Goal: Find specific page/section: Find specific page/section

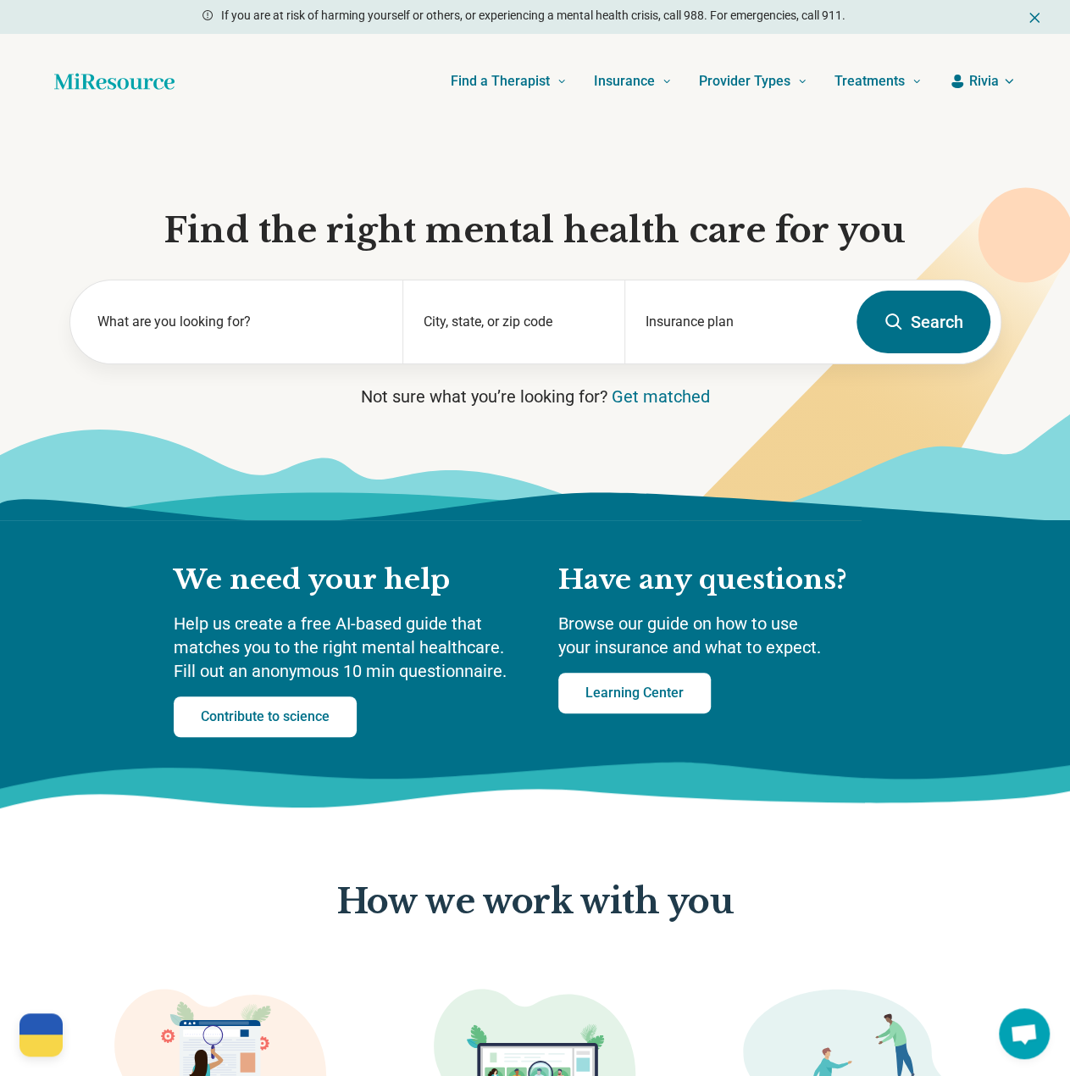
click at [1004, 83] on icon "button" at bounding box center [1010, 82] width 14 height 14
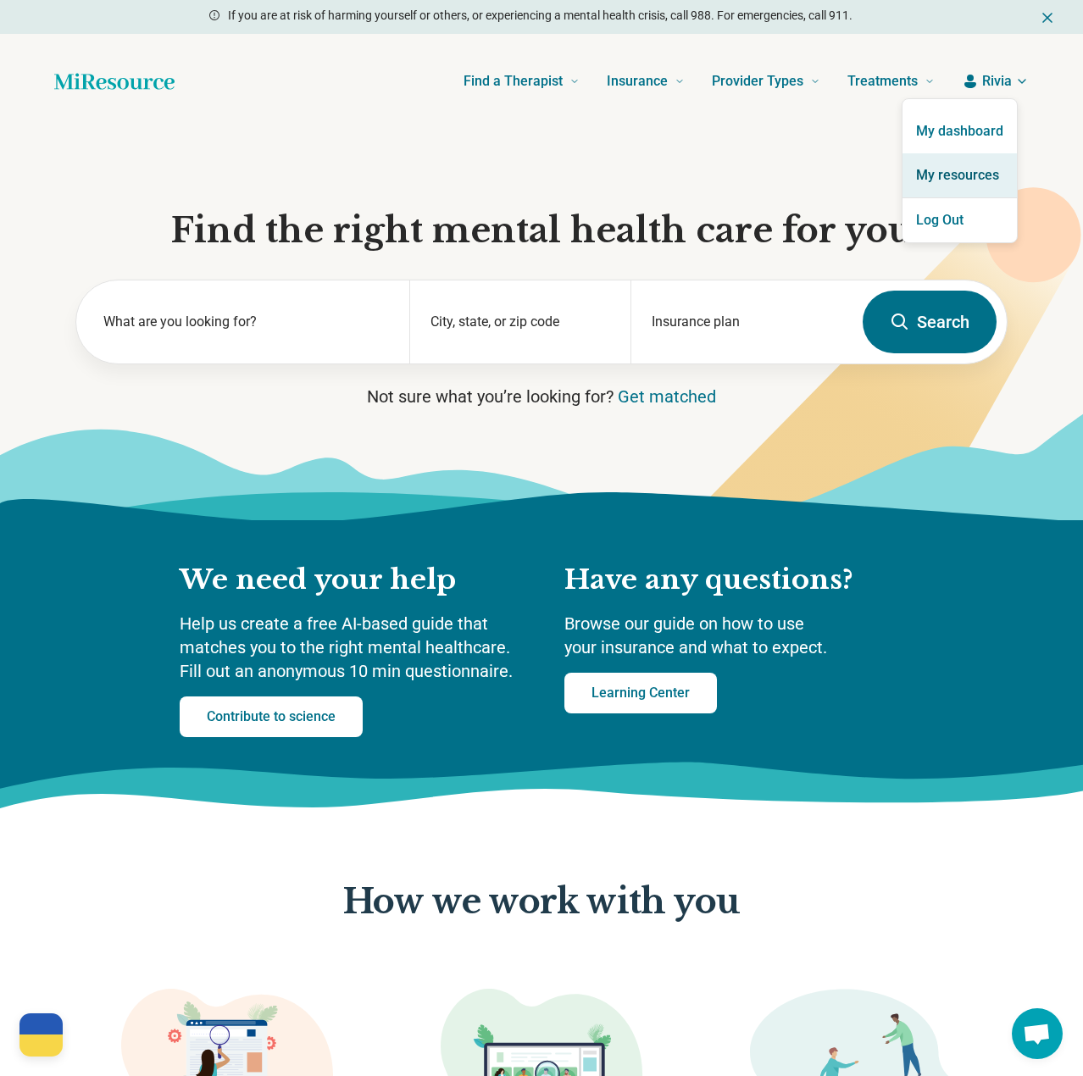
click at [964, 181] on link "My resources" at bounding box center [960, 175] width 114 height 44
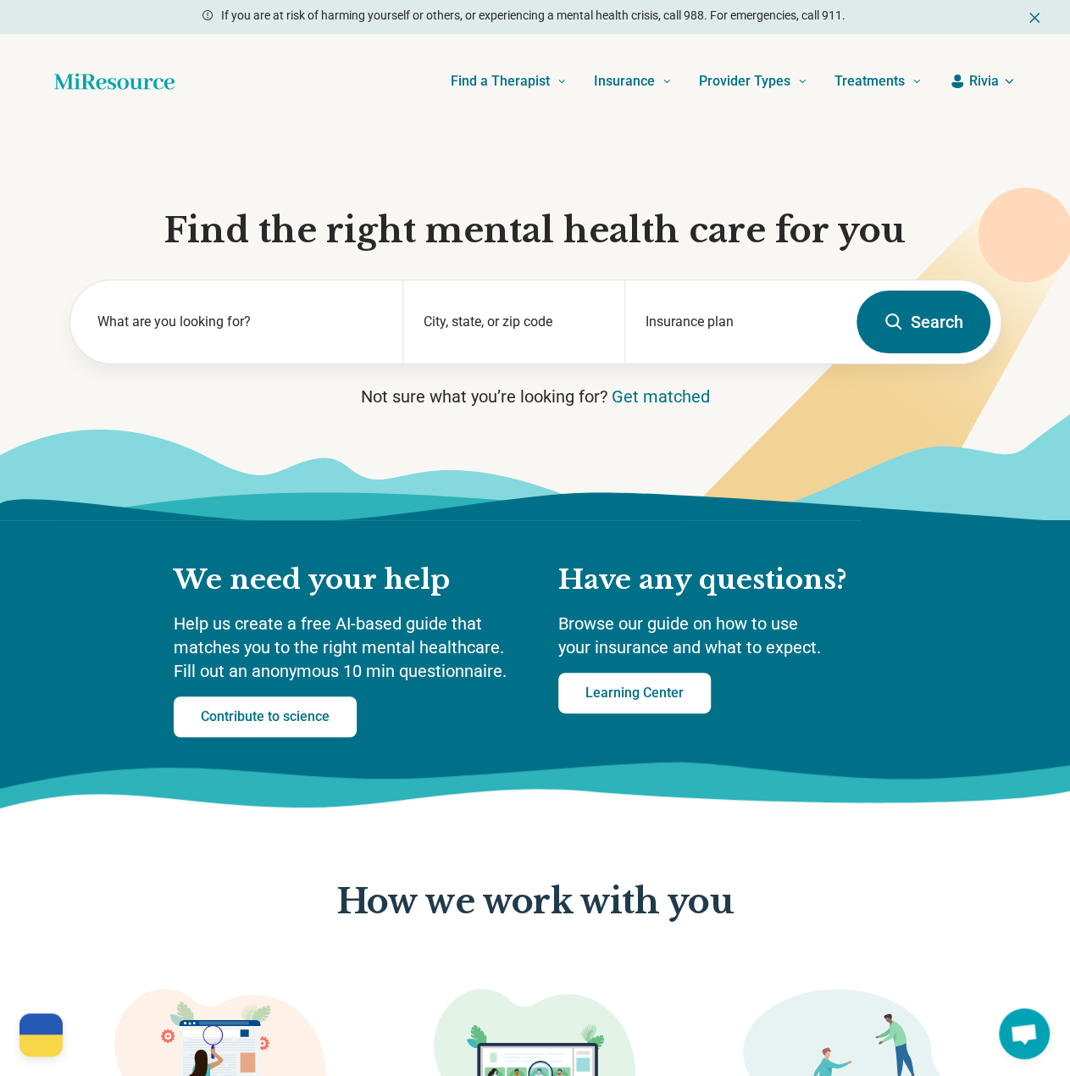
click at [987, 78] on span "Rivia" at bounding box center [985, 81] width 30 height 20
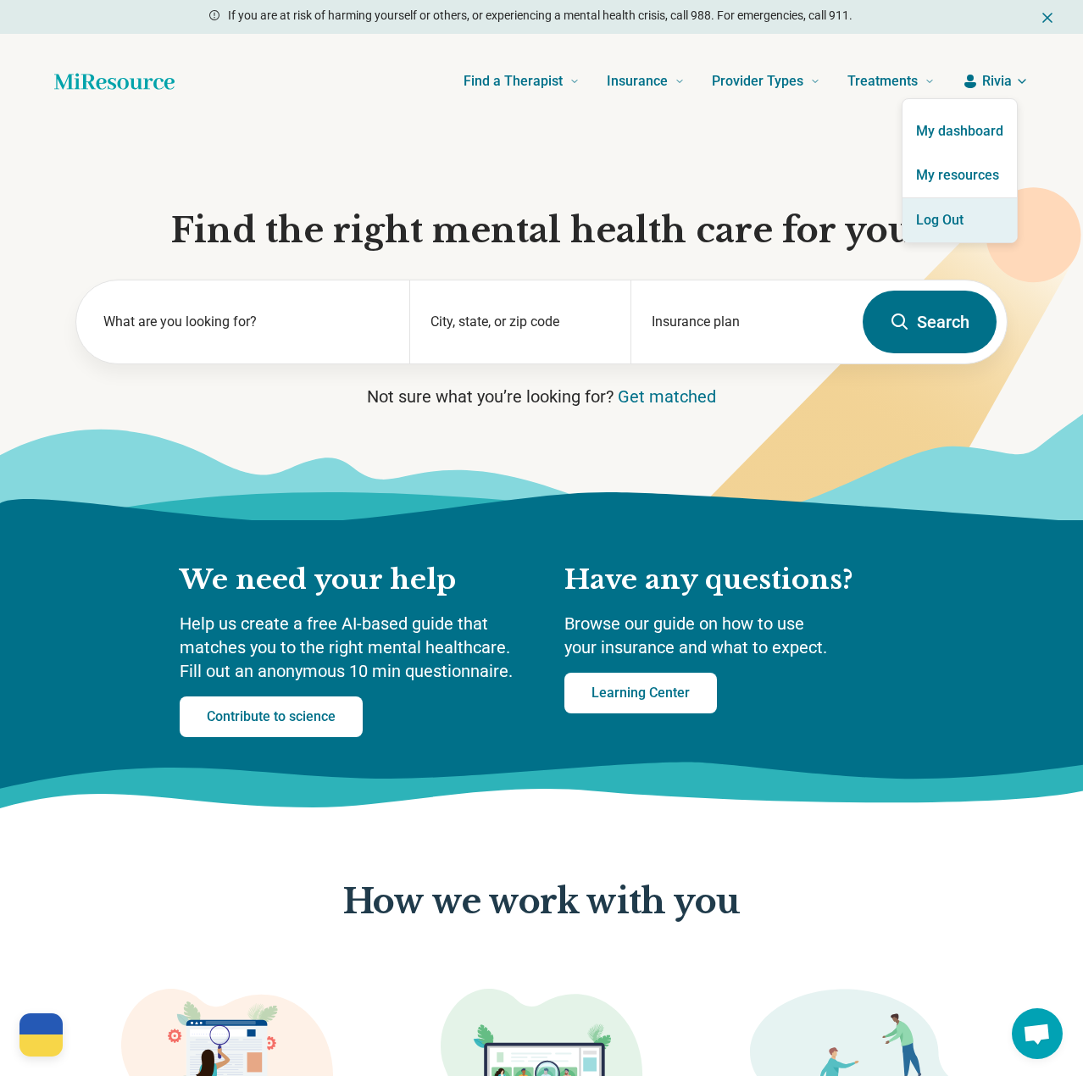
click at [954, 216] on button "Log Out" at bounding box center [960, 220] width 114 height 44
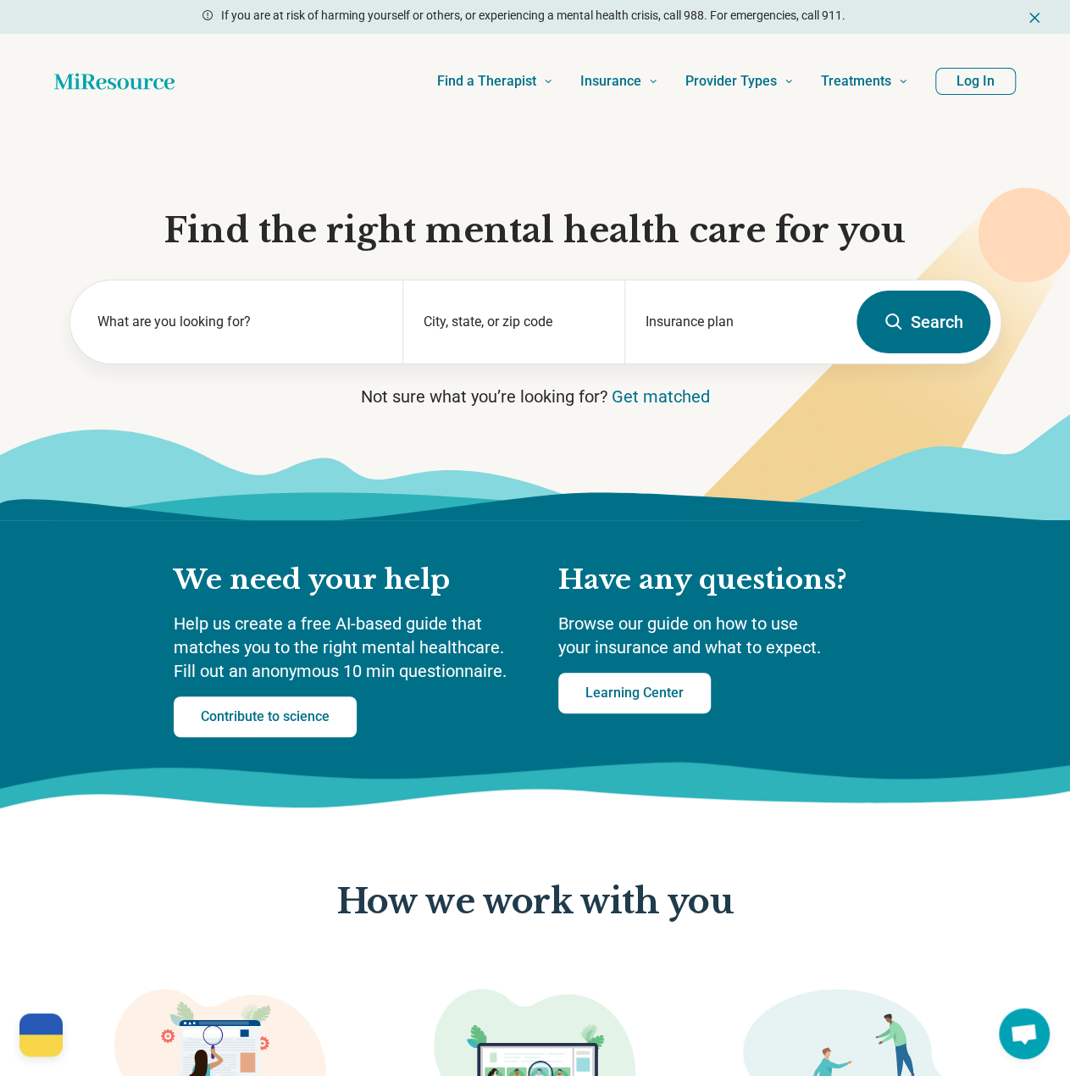
click at [973, 90] on button "Log In" at bounding box center [976, 81] width 81 height 27
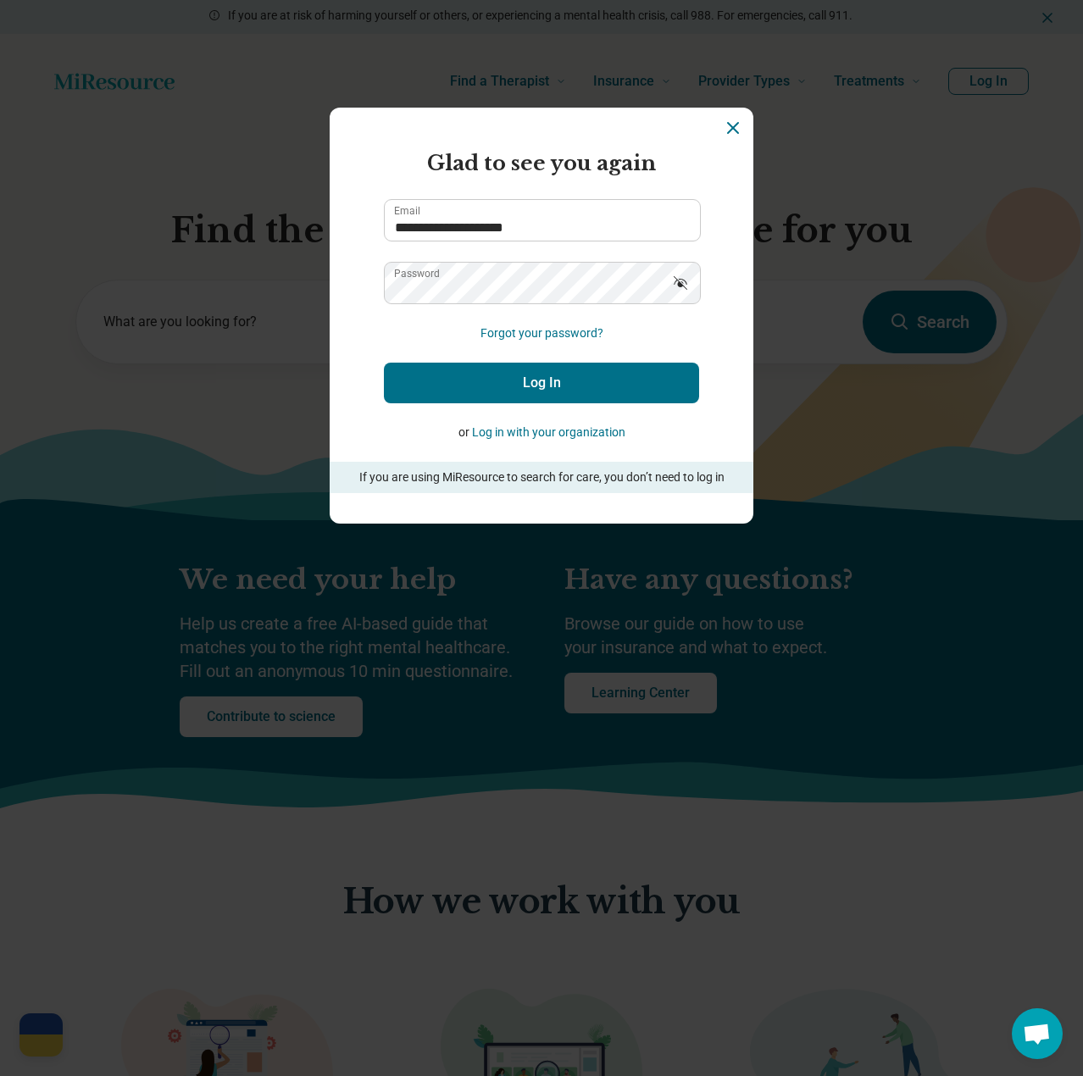
click at [634, 382] on button "Log In" at bounding box center [541, 383] width 315 height 41
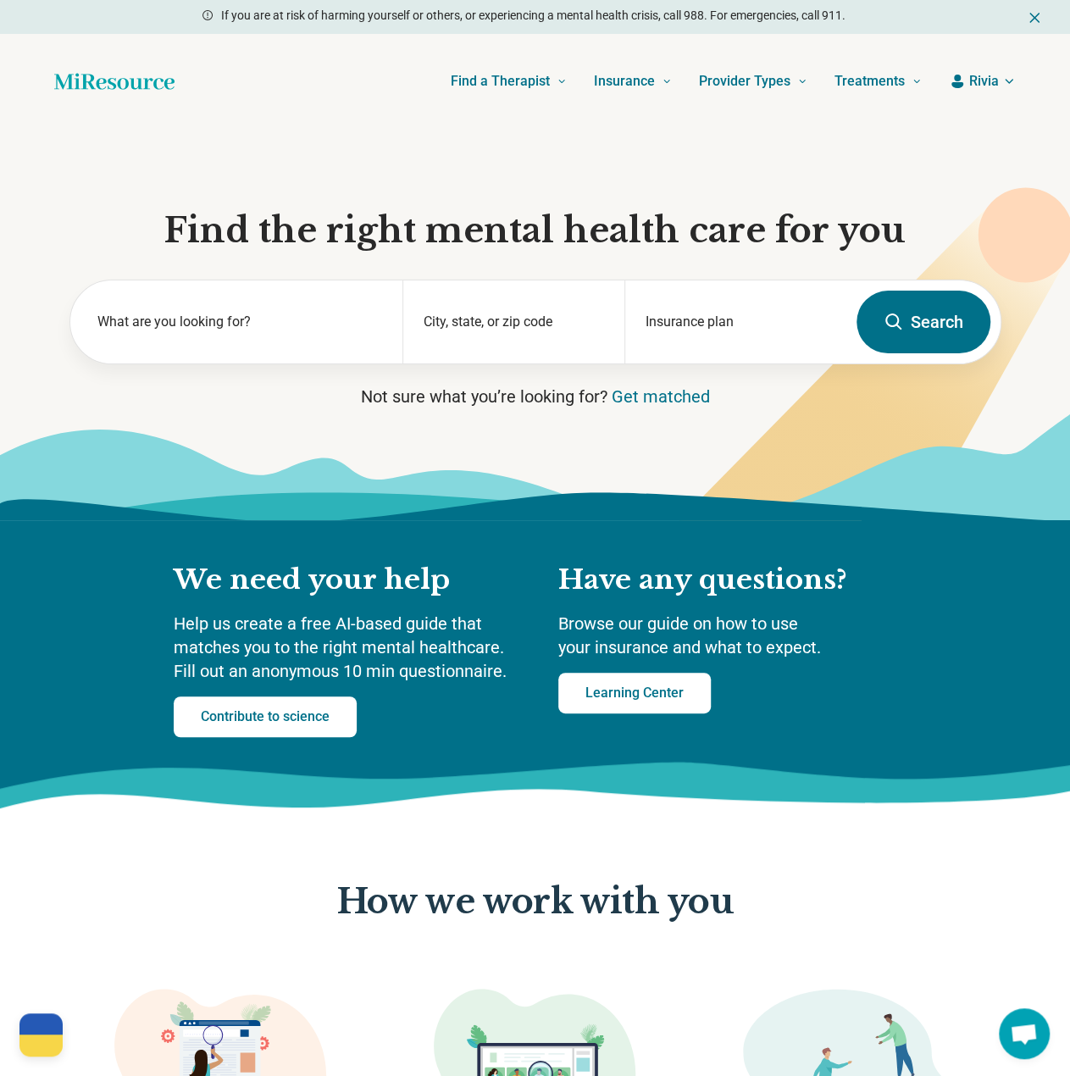
click at [974, 82] on span "Rivia" at bounding box center [985, 81] width 30 height 20
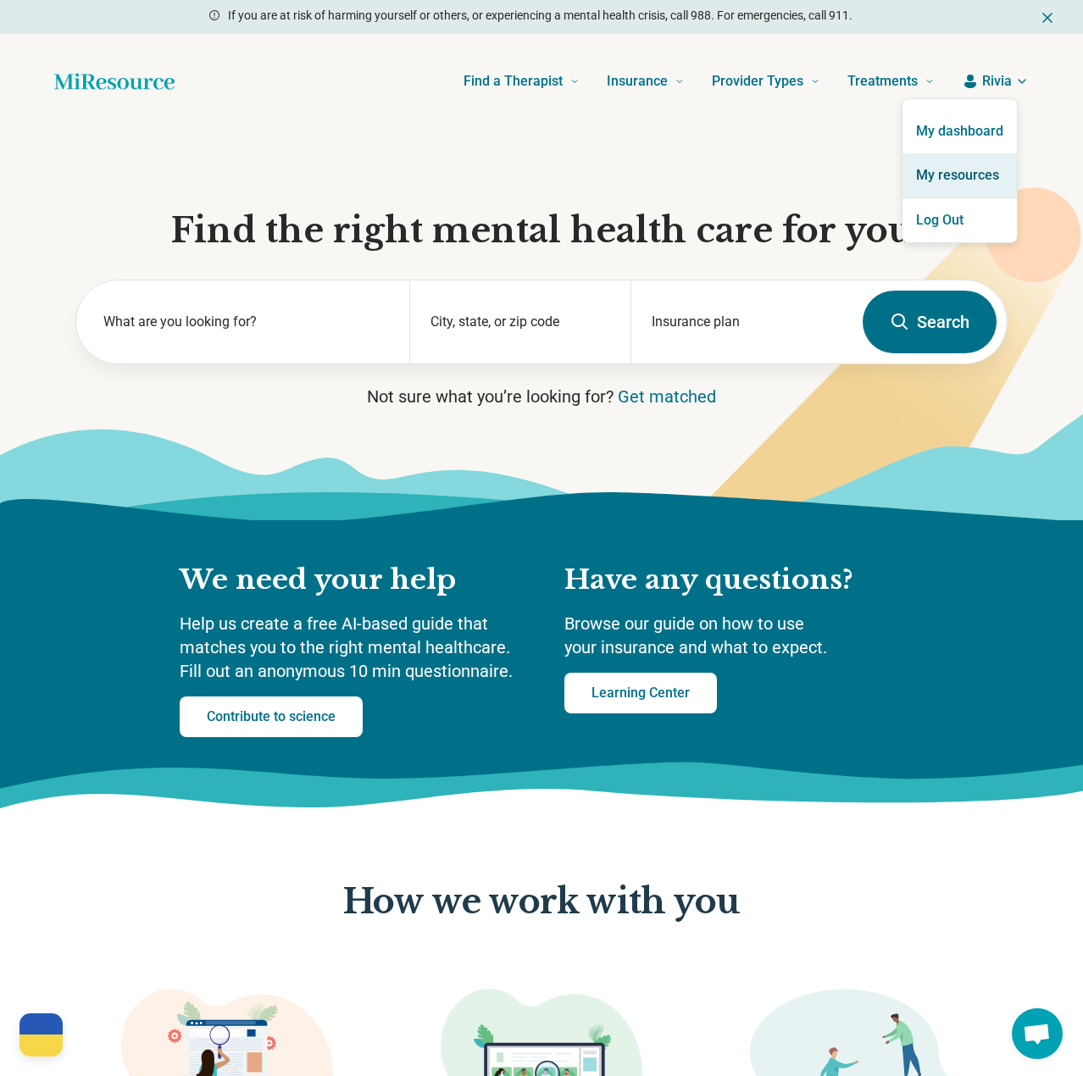
click at [942, 165] on link "My resources" at bounding box center [960, 175] width 114 height 44
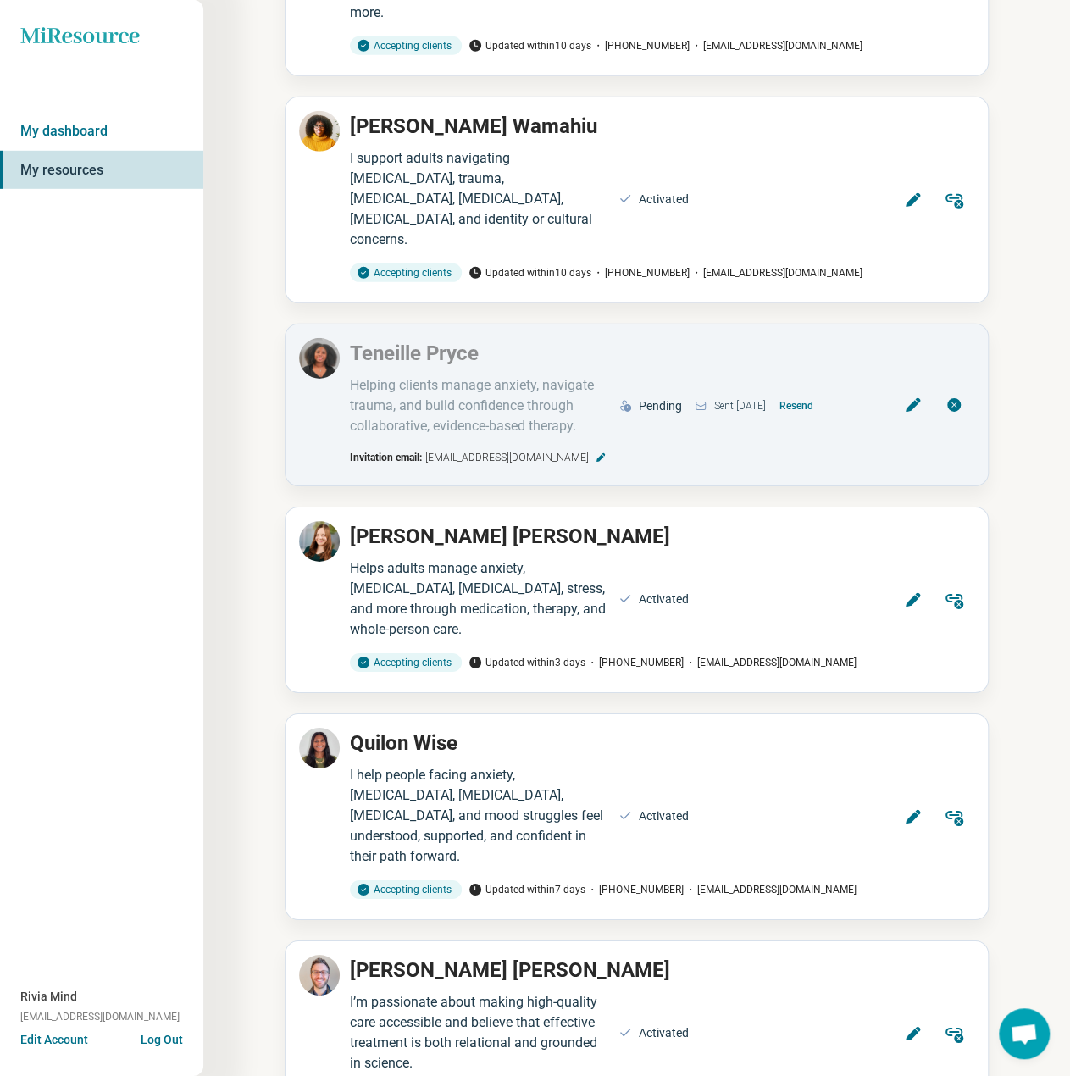
scroll to position [2458, 0]
